Goal: Task Accomplishment & Management: Manage account settings

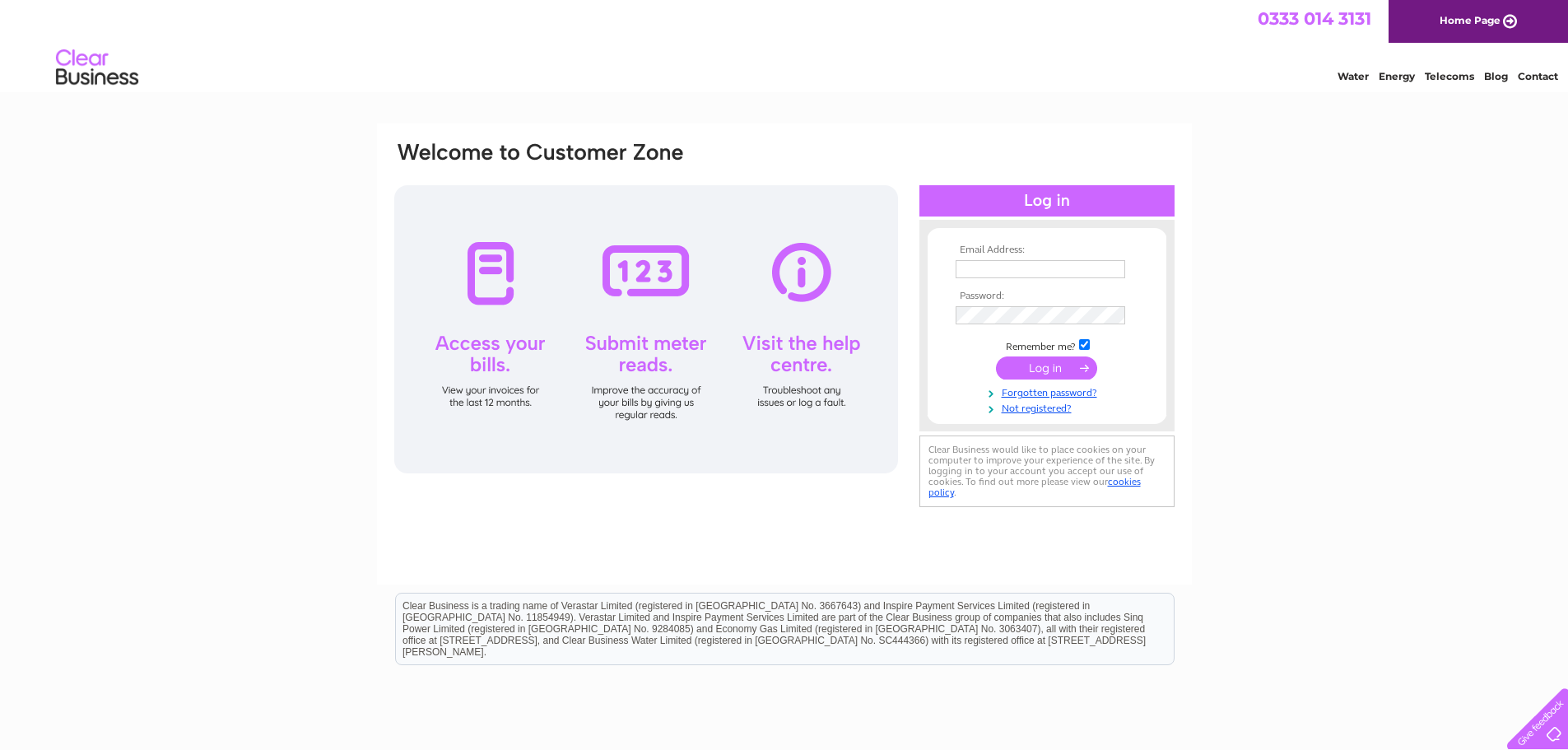
type input "[PERSON_NAME][EMAIL_ADDRESS][DOMAIN_NAME]"
click at [1044, 368] on input "submit" at bounding box center [1046, 368] width 101 height 23
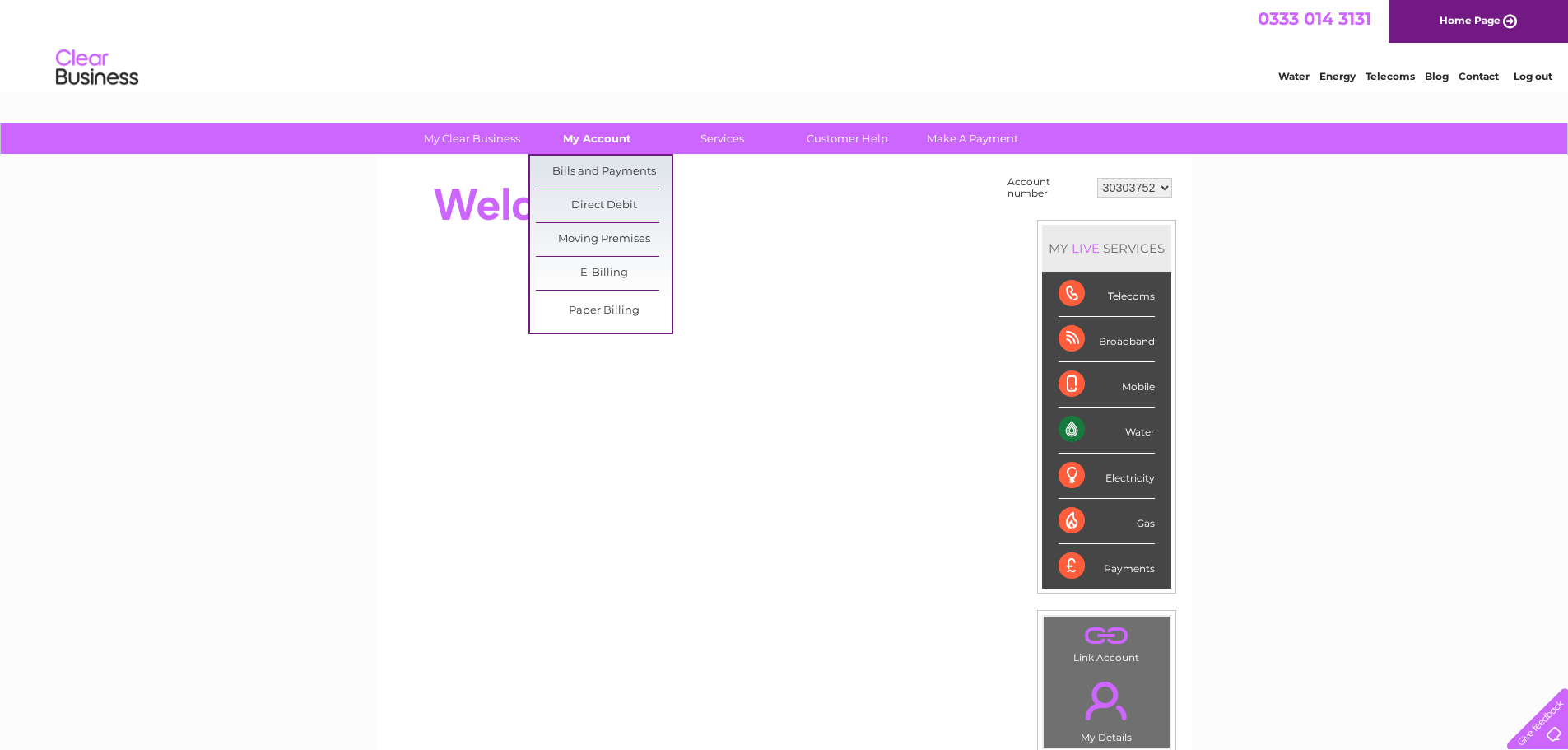
click at [591, 138] on link "My Account" at bounding box center [597, 138] width 136 height 30
click at [587, 166] on link "Bills and Payments" at bounding box center [604, 172] width 136 height 33
